Goal: Task Accomplishment & Management: Use online tool/utility

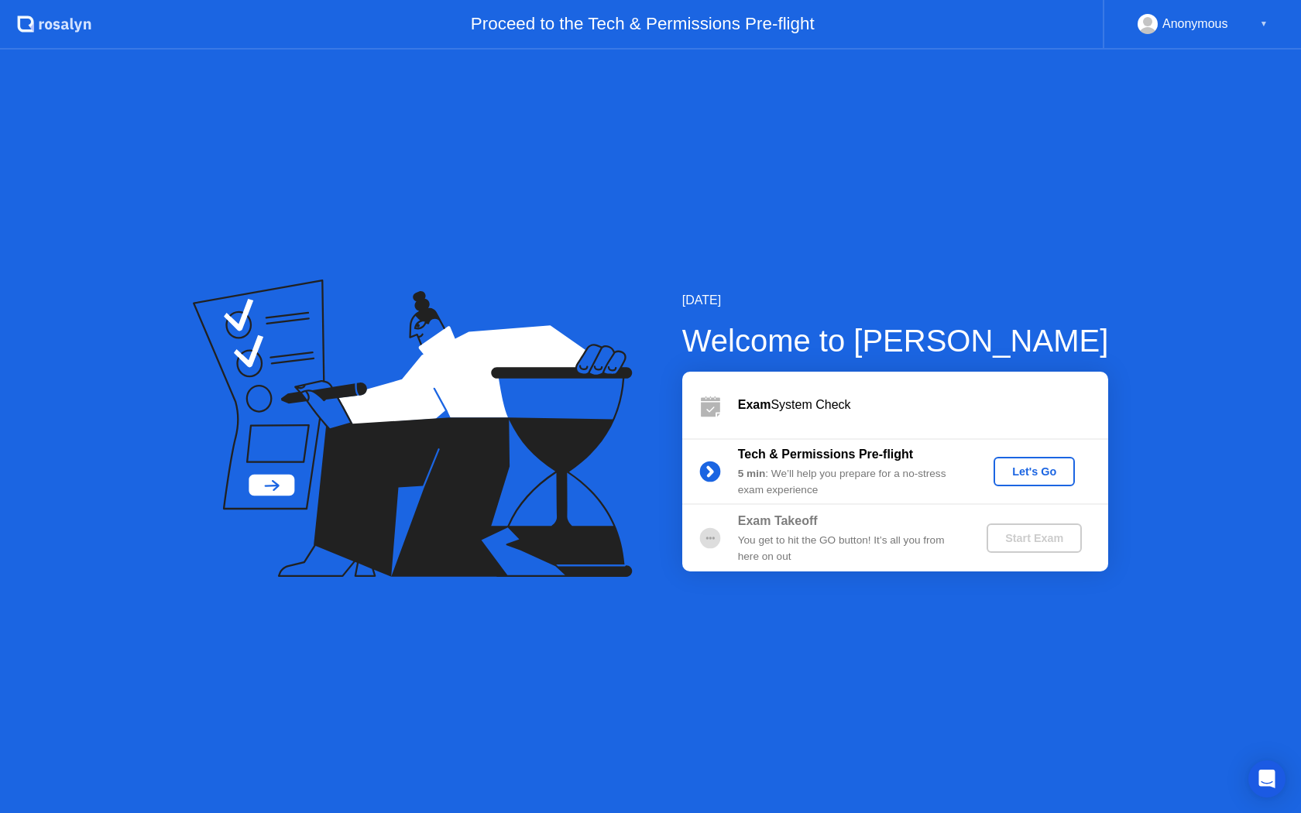
click at [1036, 469] on div "Let's Go" at bounding box center [1034, 471] width 69 height 12
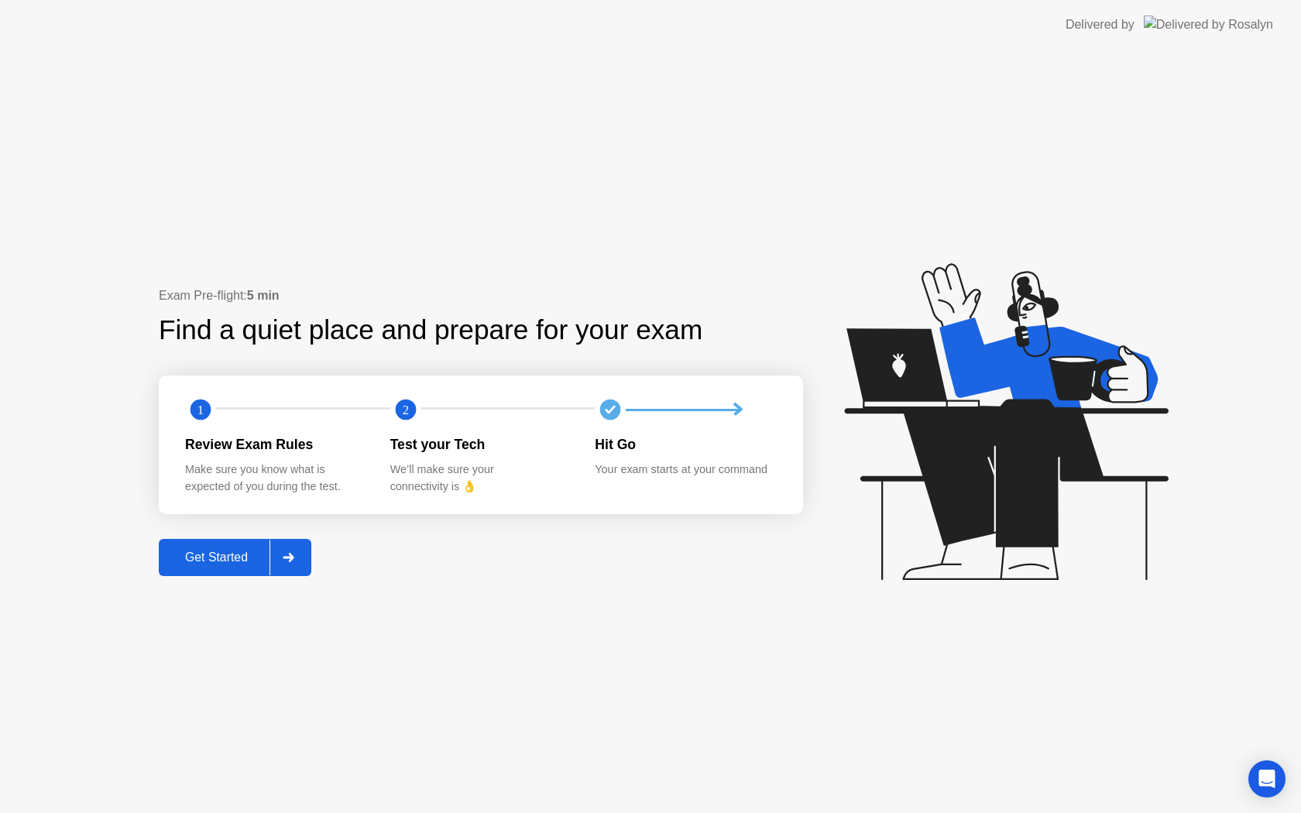
click at [242, 551] on div "Get Started" at bounding box center [216, 558] width 106 height 14
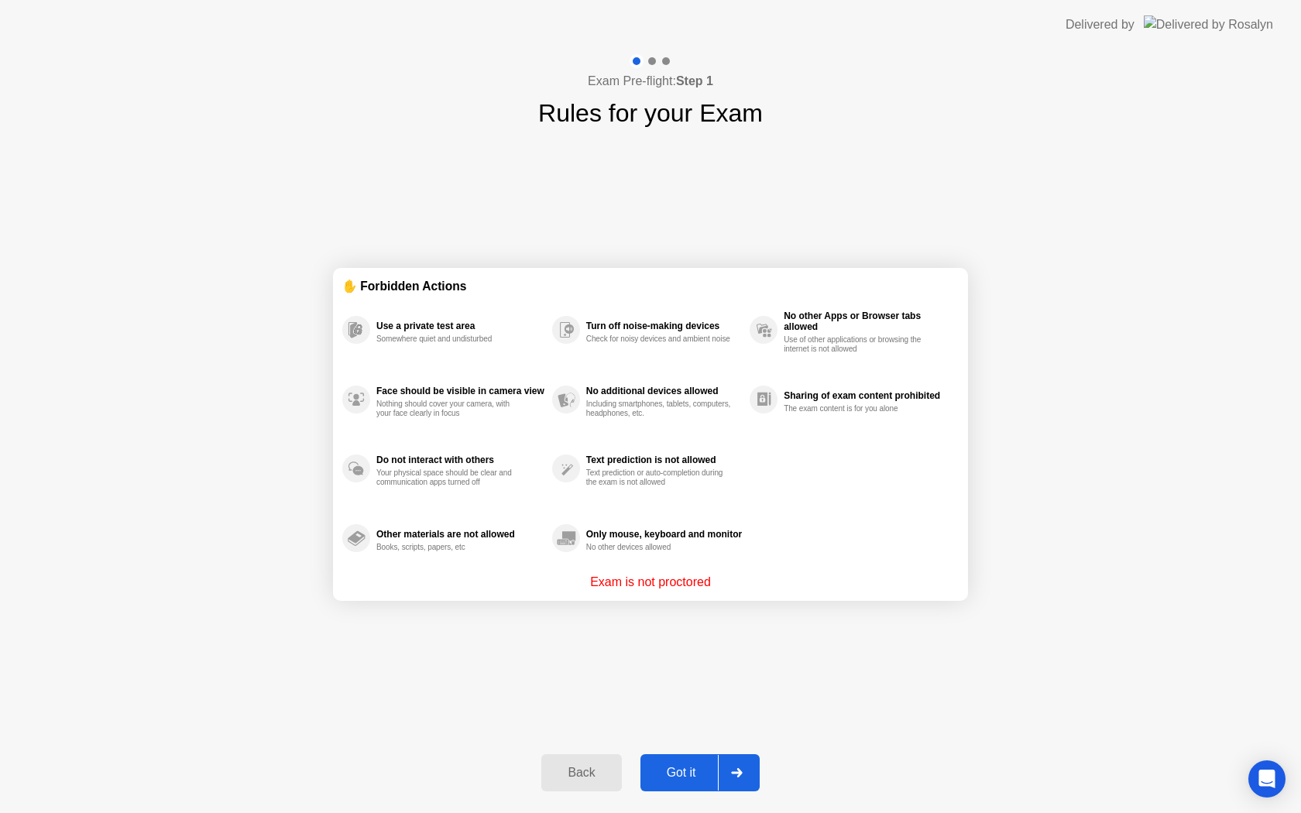
click at [665, 769] on div "Got it" at bounding box center [681, 773] width 73 height 14
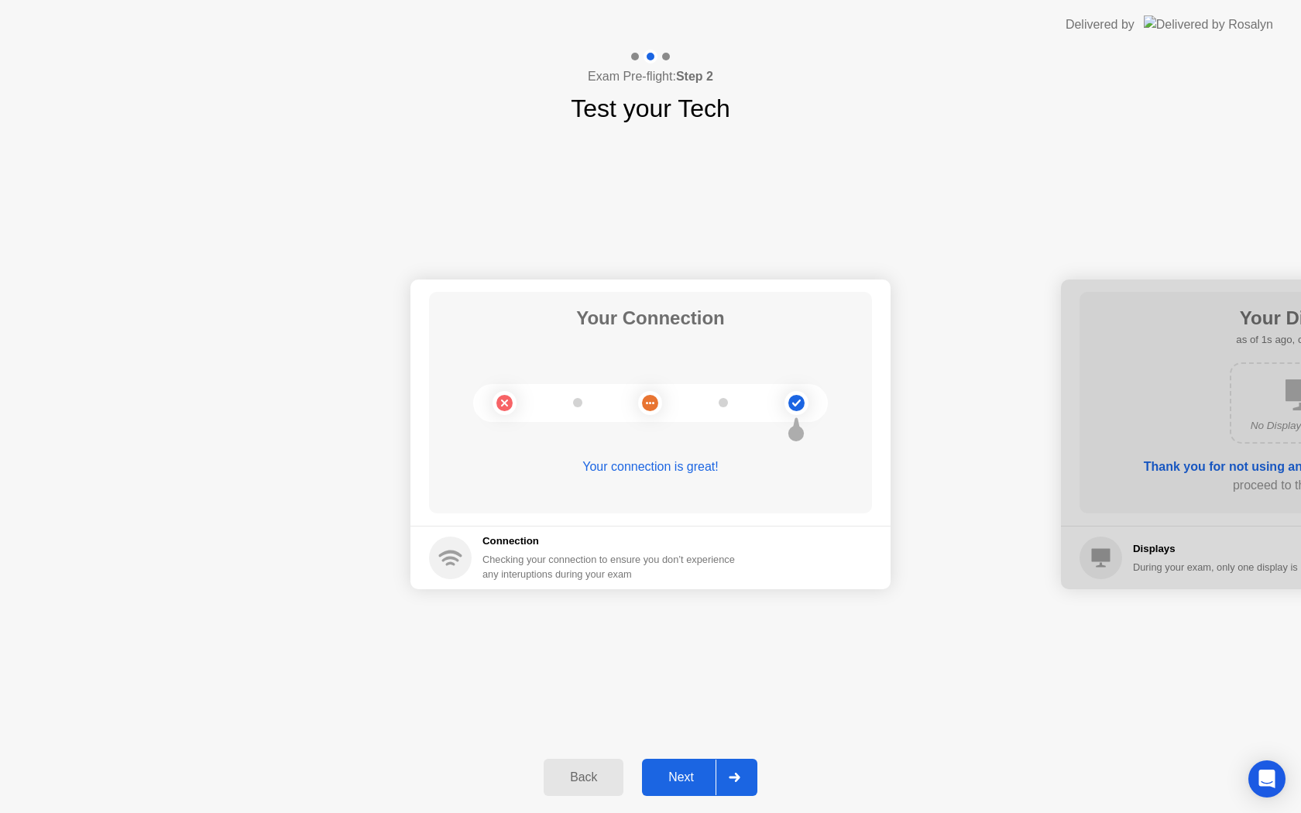
click at [686, 772] on div "Next" at bounding box center [681, 778] width 69 height 14
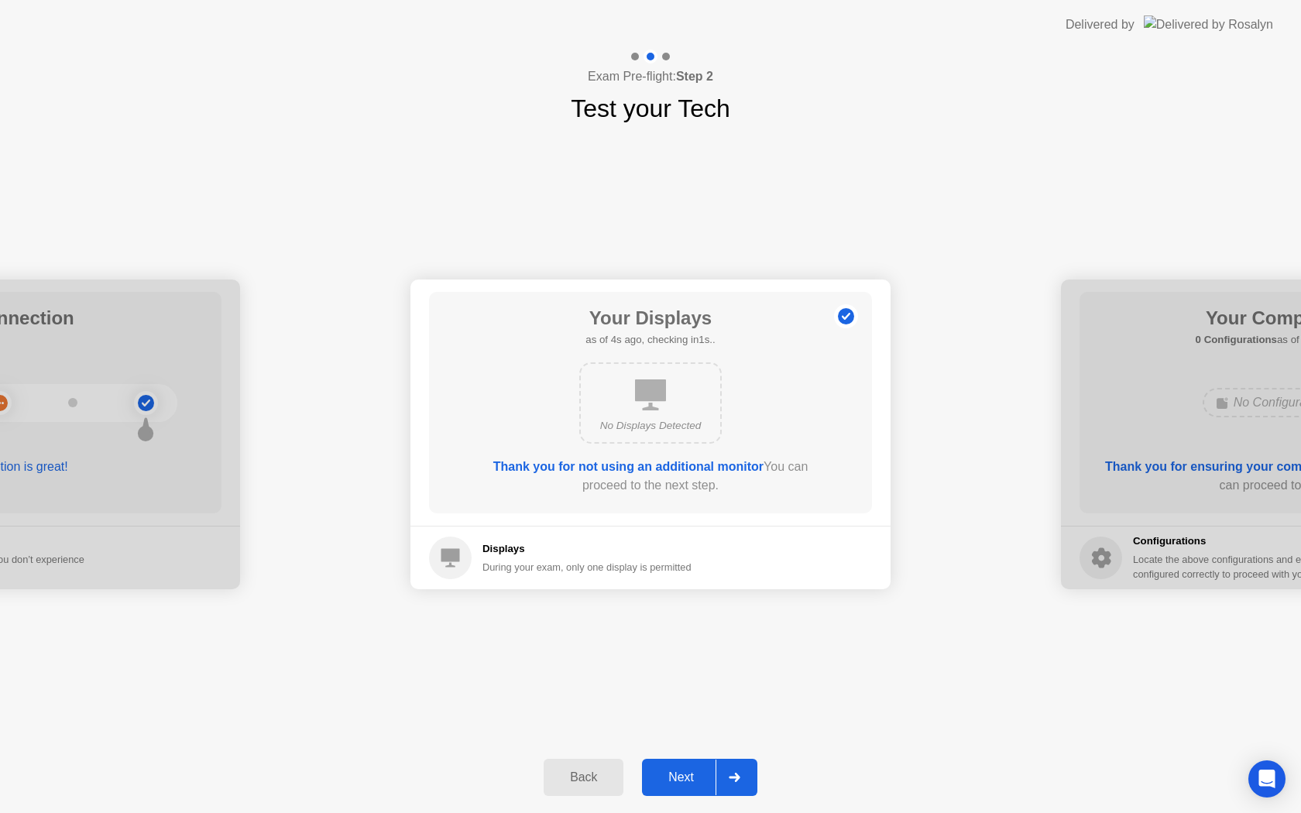
click at [683, 778] on div "Next" at bounding box center [681, 778] width 69 height 14
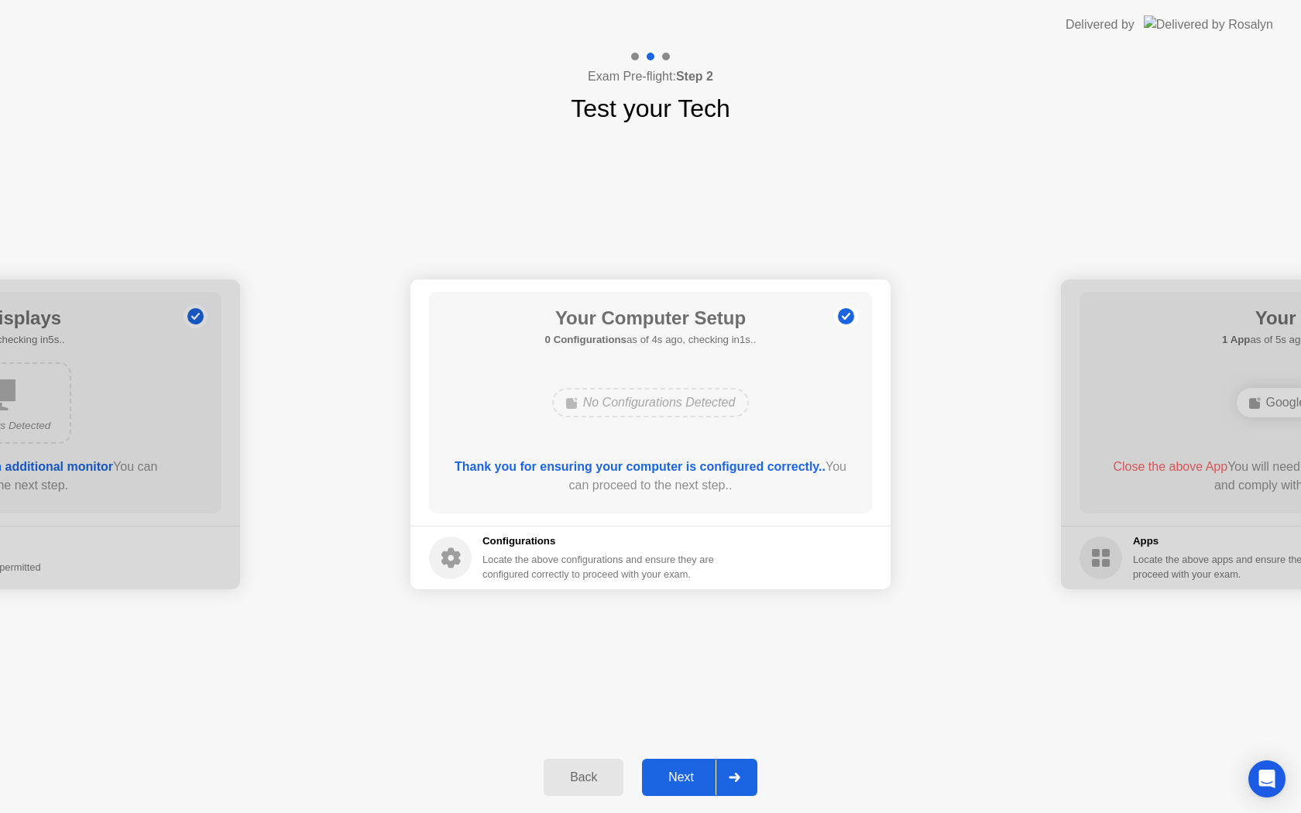
click at [686, 764] on button "Next" at bounding box center [699, 777] width 115 height 37
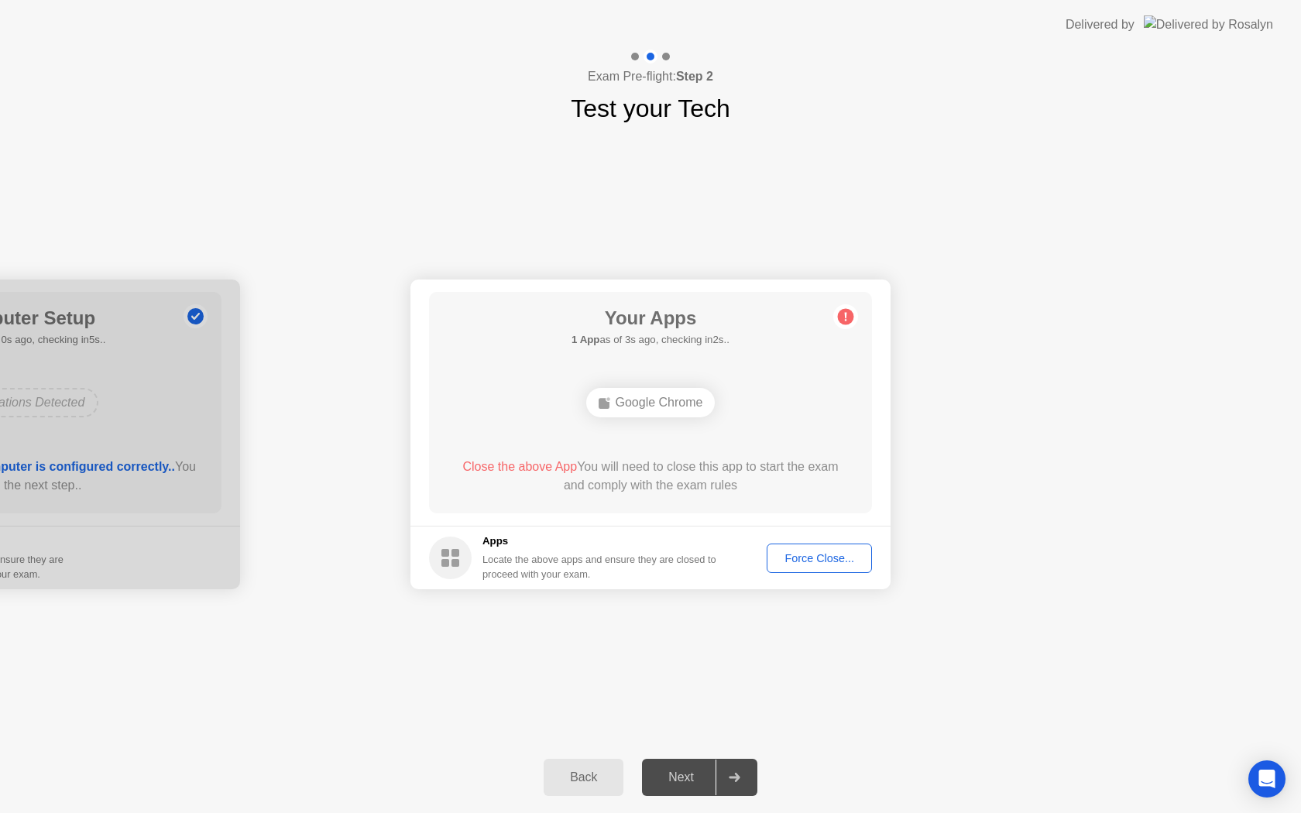
click at [802, 555] on div "Force Close..." at bounding box center [819, 558] width 94 height 12
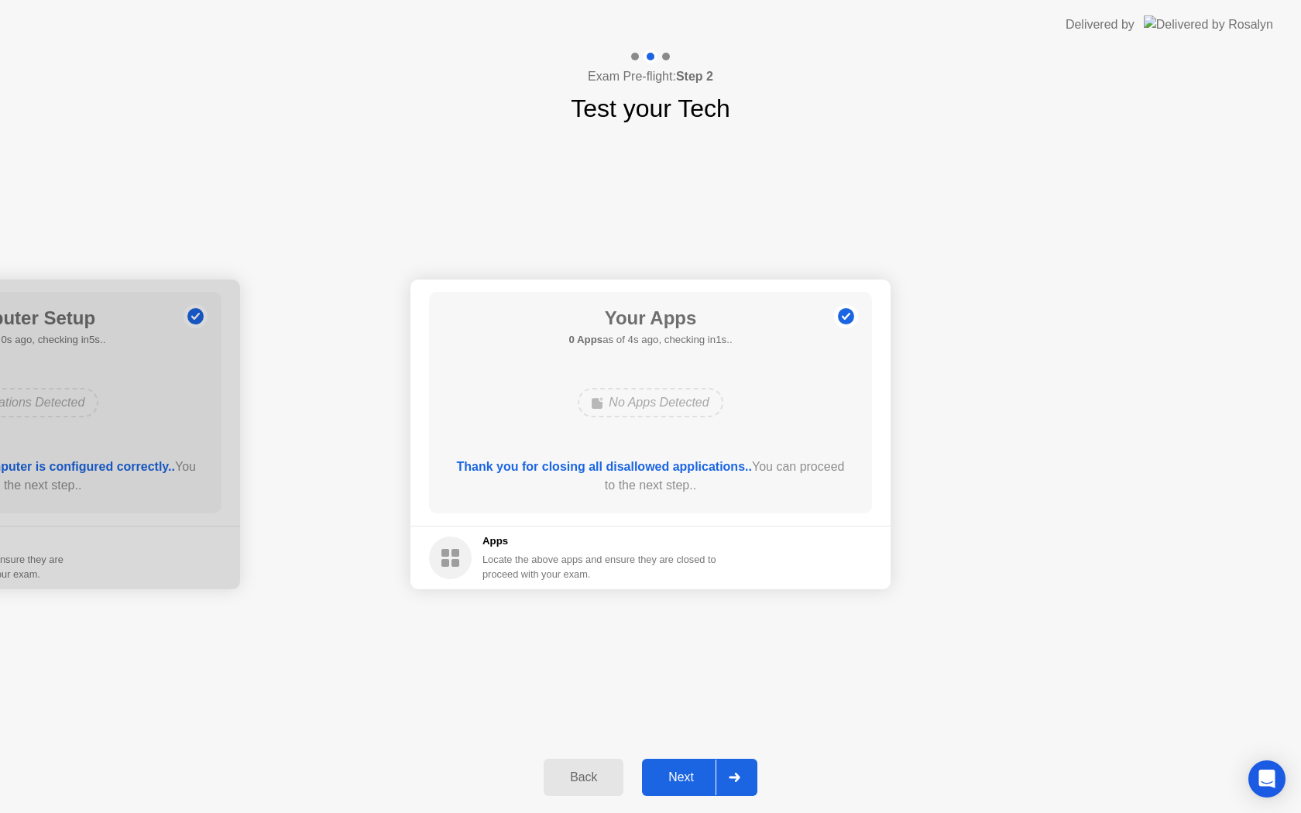
click at [693, 781] on div "Next" at bounding box center [681, 778] width 69 height 14
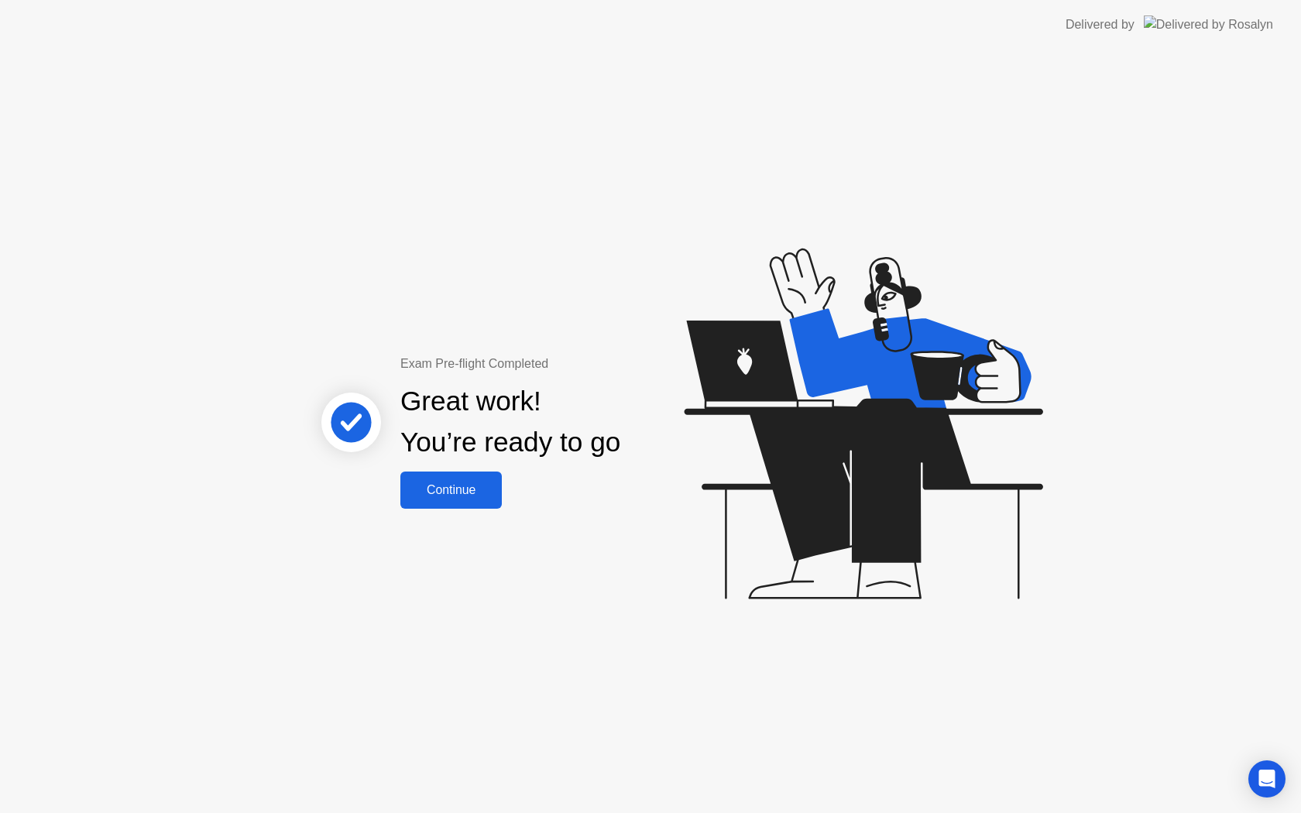
click at [488, 505] on button "Continue" at bounding box center [450, 490] width 101 height 37
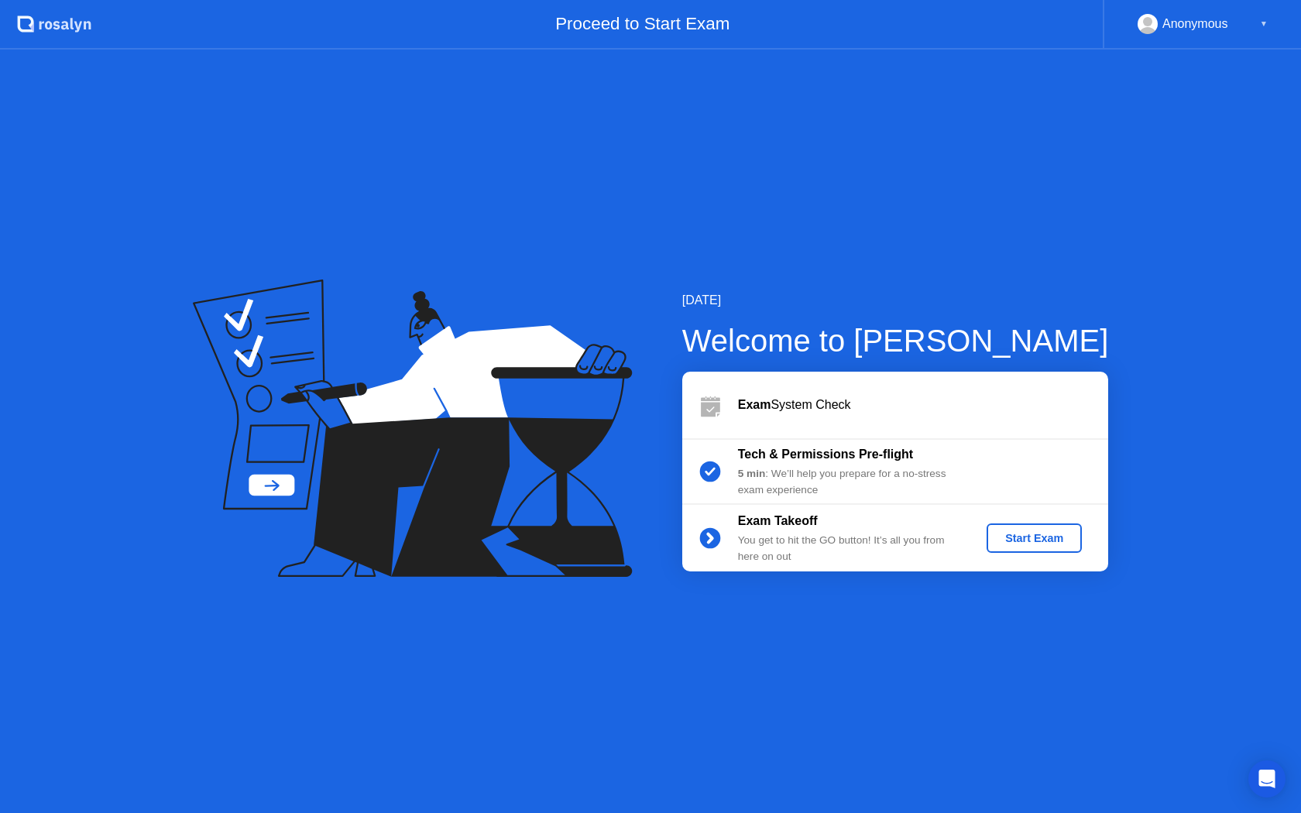
click at [1046, 541] on div "Start Exam" at bounding box center [1034, 538] width 83 height 12
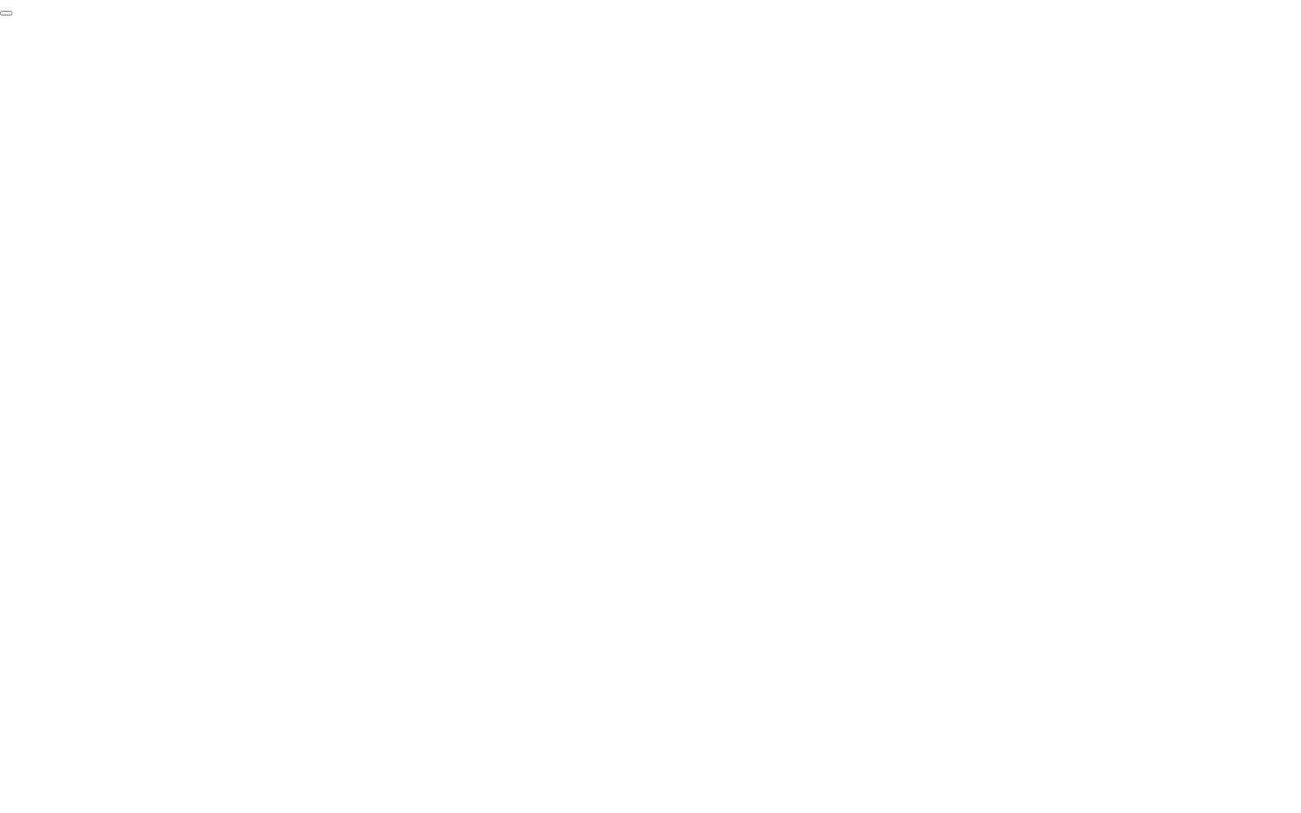
click div "End Proctoring Session"
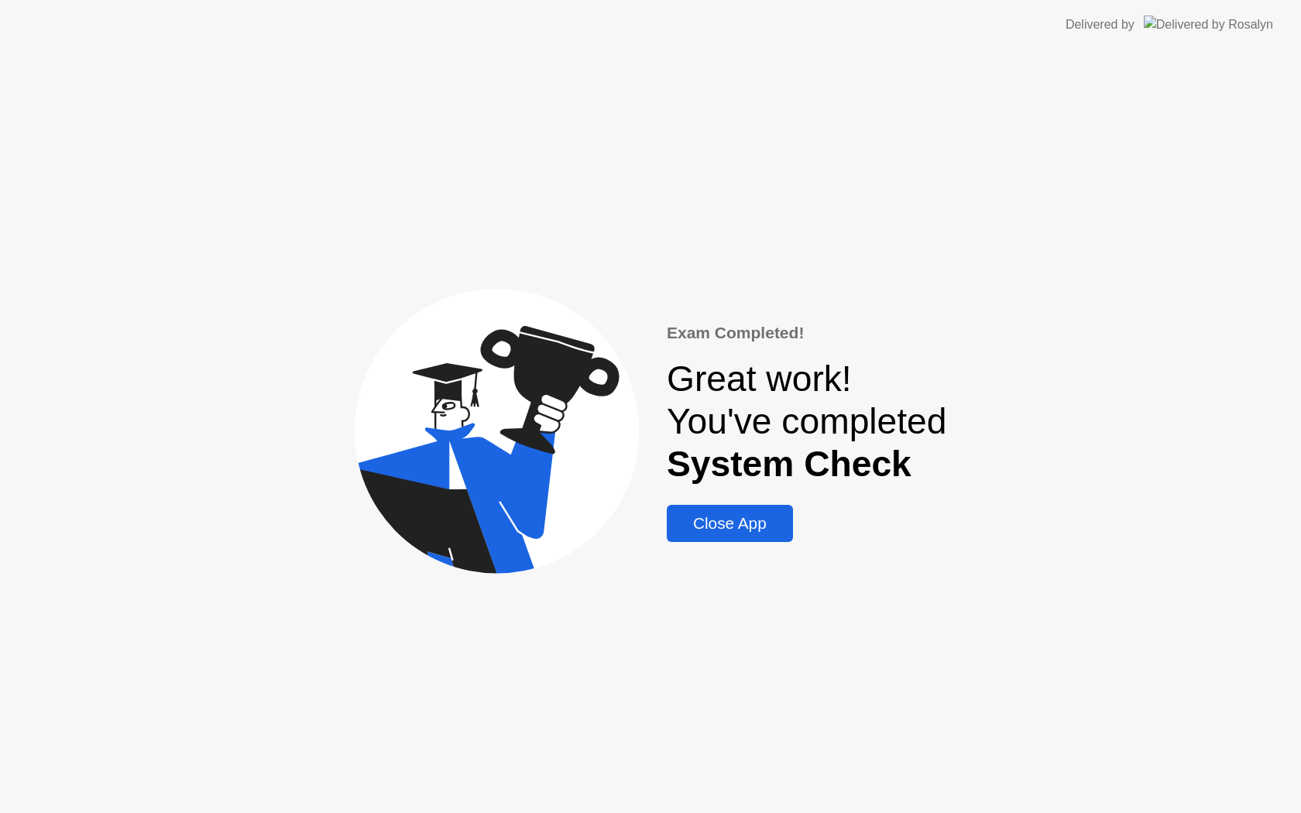
click at [737, 522] on div "Close App" at bounding box center [729, 523] width 117 height 19
